Goal: Information Seeking & Learning: Learn about a topic

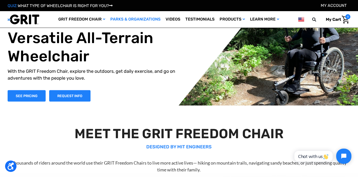
click at [138, 17] on link "Parks & Organizations" at bounding box center [135, 19] width 55 height 16
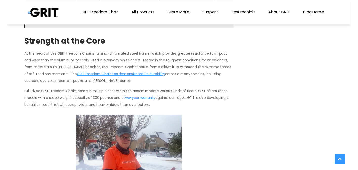
scroll to position [459, 0]
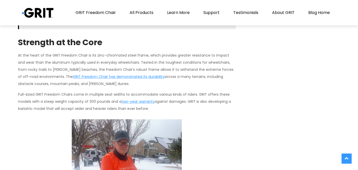
click at [44, 14] on img at bounding box center [38, 13] width 32 height 10
